Goal: Task Accomplishment & Management: Use online tool/utility

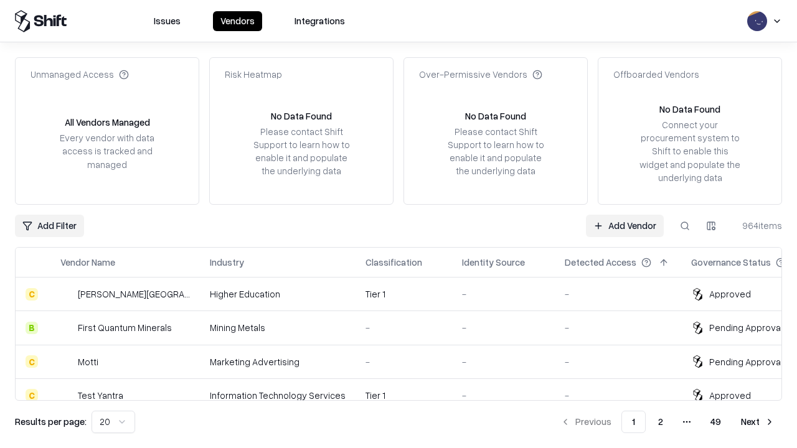
click at [625, 225] on link "Add Vendor" at bounding box center [625, 226] width 78 height 22
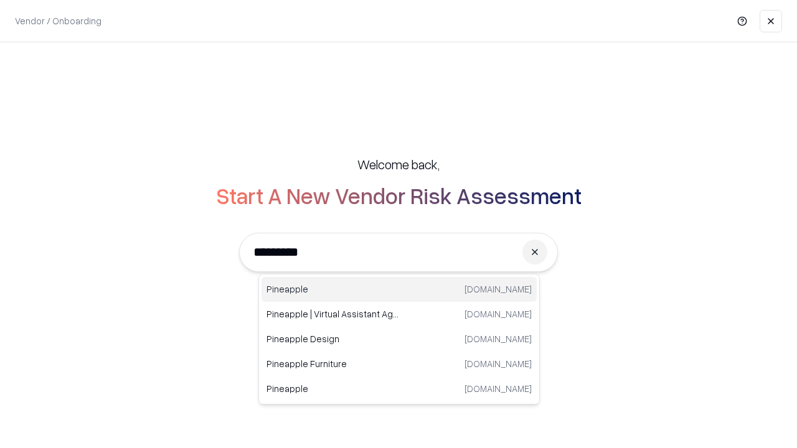
click at [399, 290] on div "Pineapple [DOMAIN_NAME]" at bounding box center [399, 289] width 275 height 25
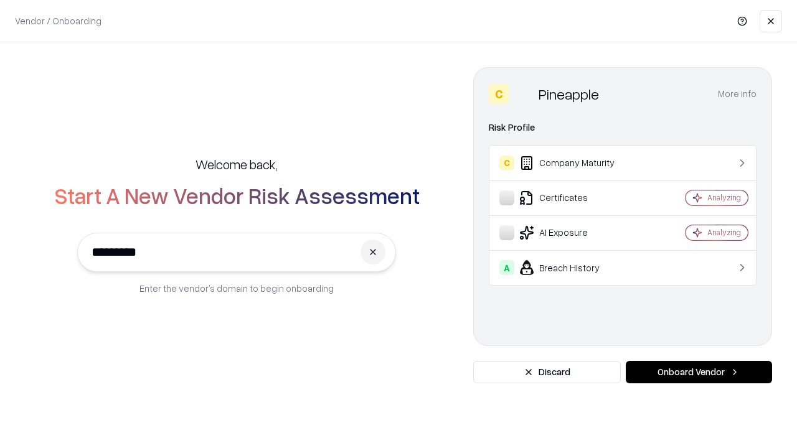
type input "*********"
click at [699, 372] on button "Onboard Vendor" at bounding box center [699, 372] width 146 height 22
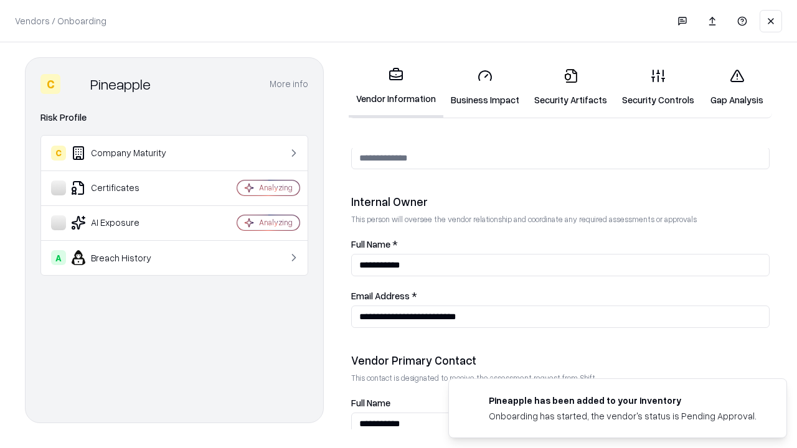
scroll to position [645, 0]
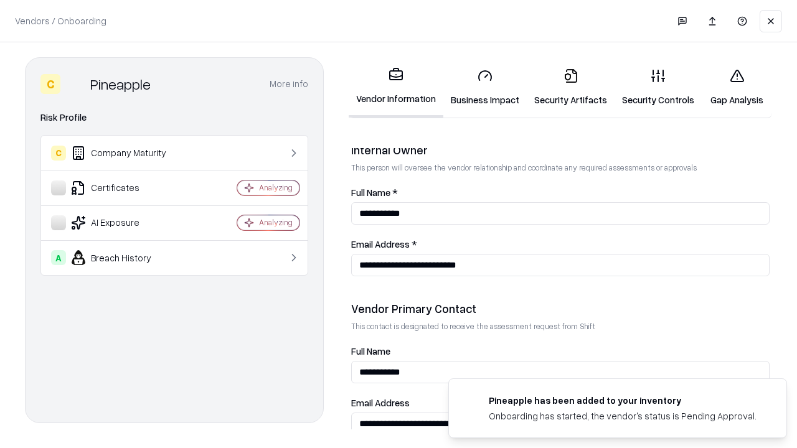
click at [570, 87] on link "Security Artifacts" at bounding box center [571, 88] width 88 height 58
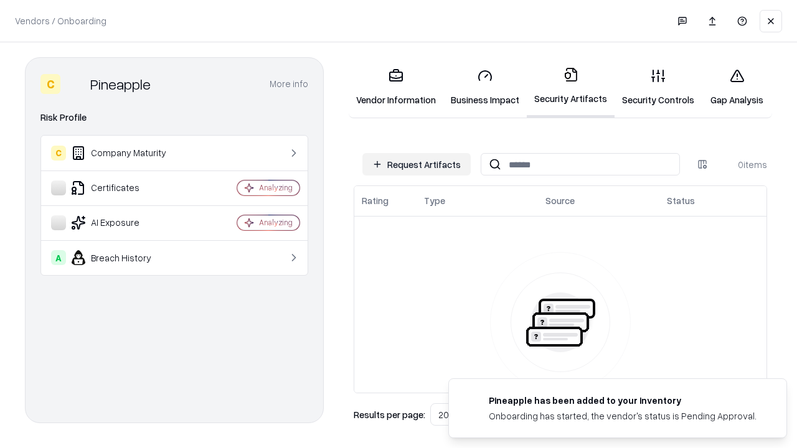
click at [417, 164] on button "Request Artifacts" at bounding box center [416, 164] width 108 height 22
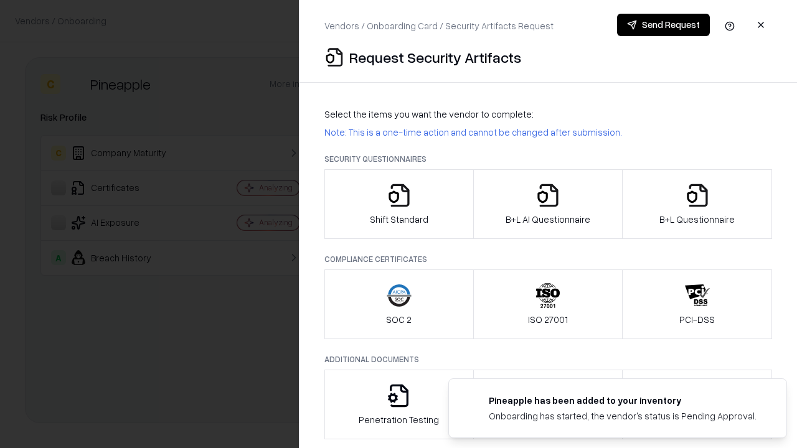
click at [697, 204] on icon "button" at bounding box center [697, 195] width 25 height 25
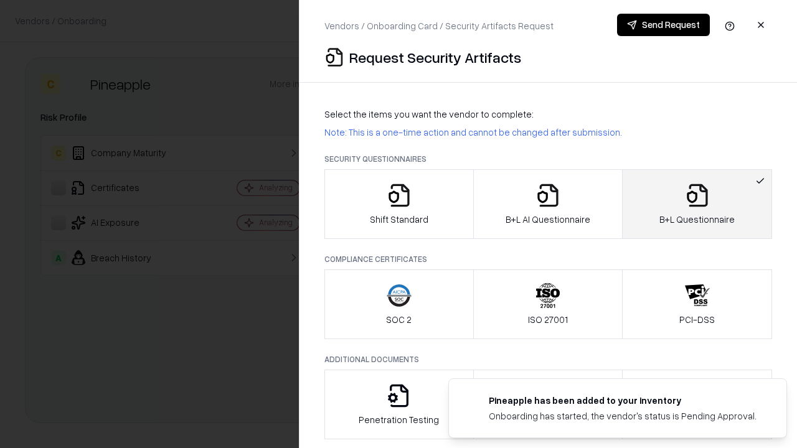
click at [547, 204] on icon "button" at bounding box center [548, 195] width 25 height 25
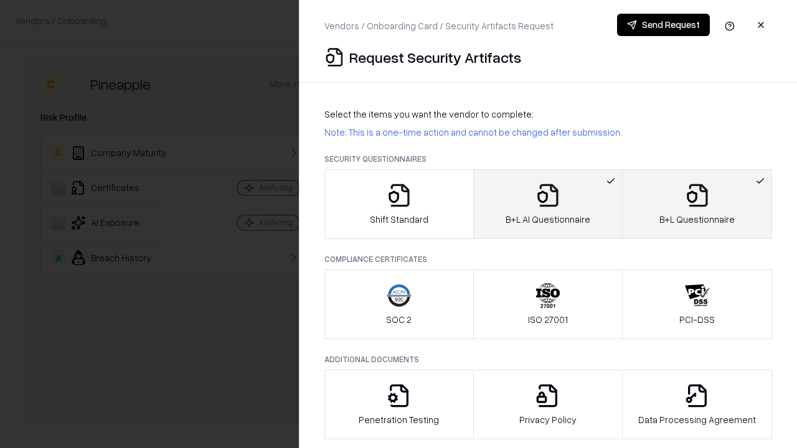
click at [663, 25] on button "Send Request" at bounding box center [663, 25] width 93 height 22
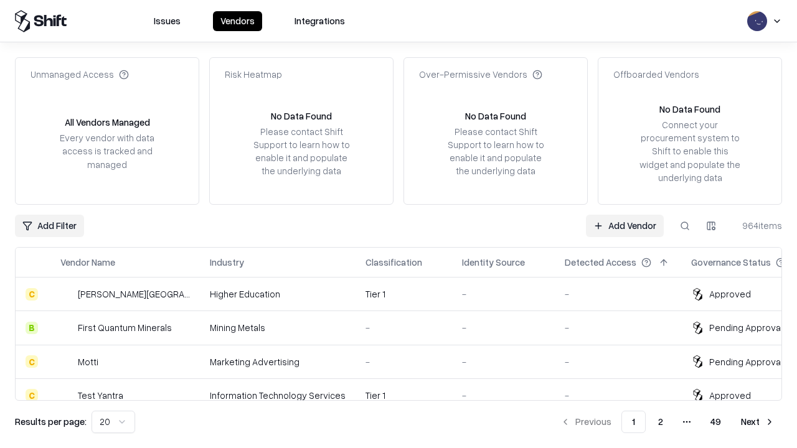
click at [625, 225] on link "Add Vendor" at bounding box center [625, 226] width 78 height 22
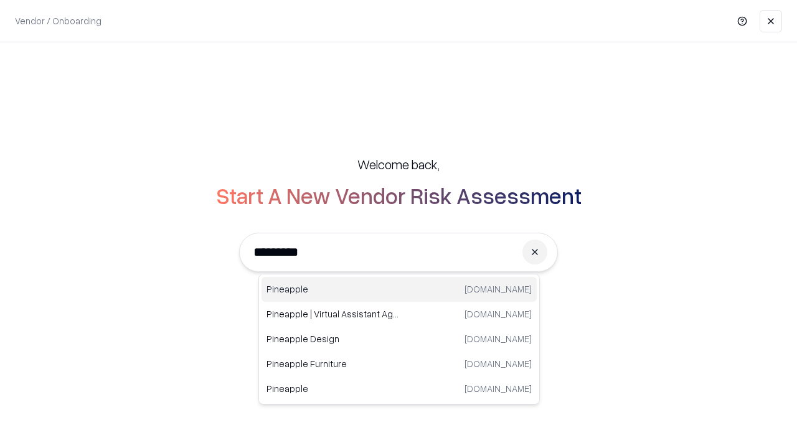
click at [399, 290] on div "Pineapple [DOMAIN_NAME]" at bounding box center [399, 289] width 275 height 25
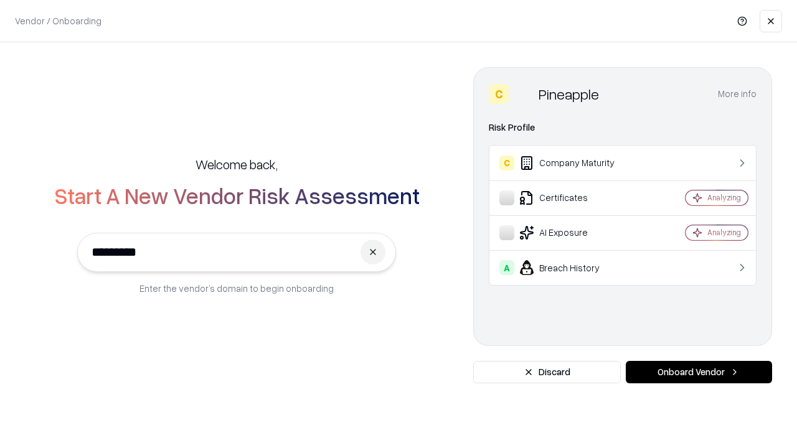
type input "*********"
click at [699, 372] on button "Onboard Vendor" at bounding box center [699, 372] width 146 height 22
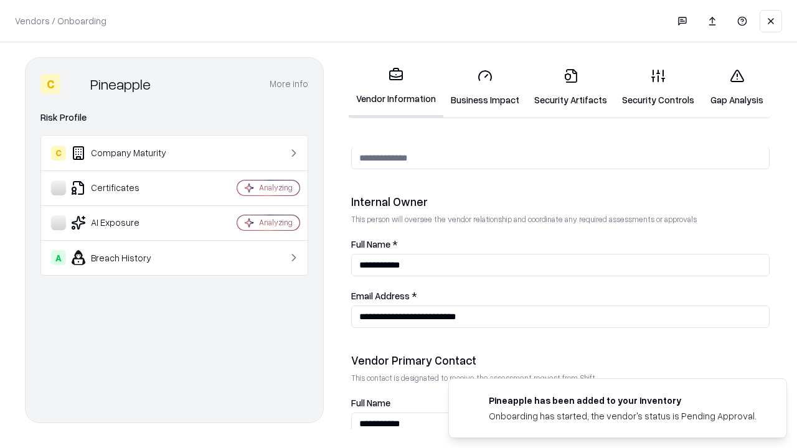
scroll to position [645, 0]
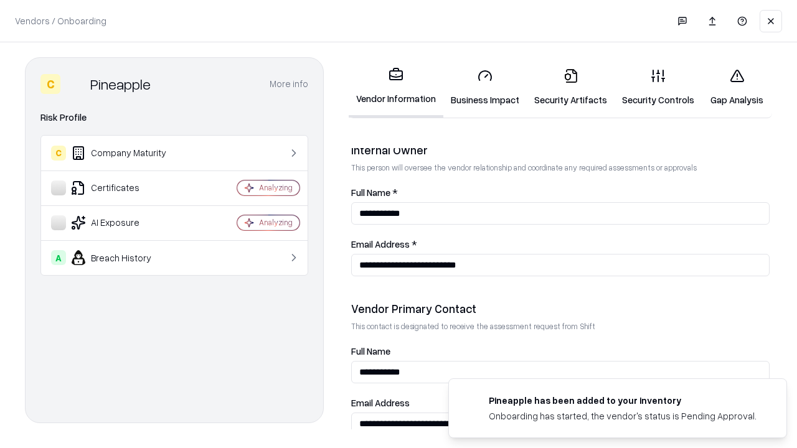
click at [737, 87] on link "Gap Analysis" at bounding box center [737, 88] width 70 height 58
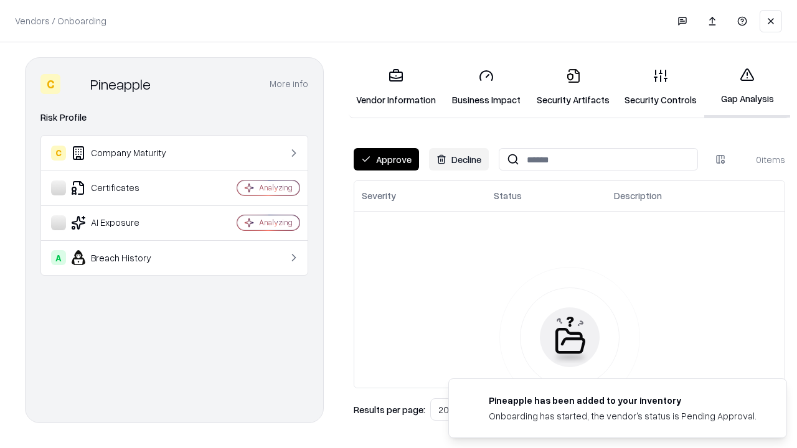
click at [386, 159] on button "Approve" at bounding box center [386, 159] width 65 height 22
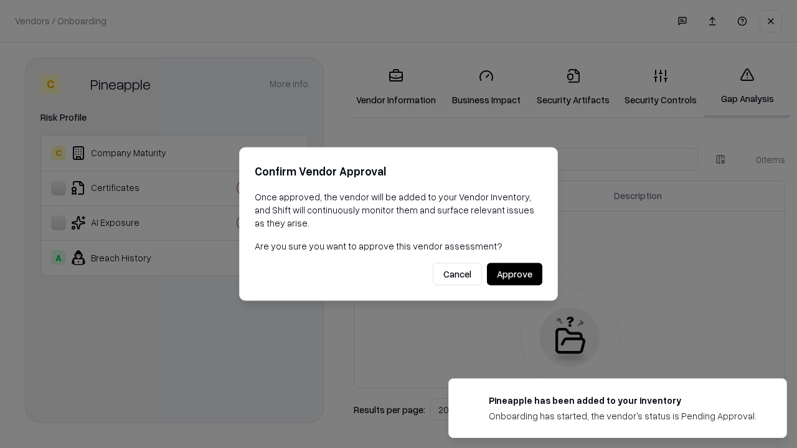
click at [514, 274] on button "Approve" at bounding box center [514, 274] width 55 height 22
